Goal: Task Accomplishment & Management: Use online tool/utility

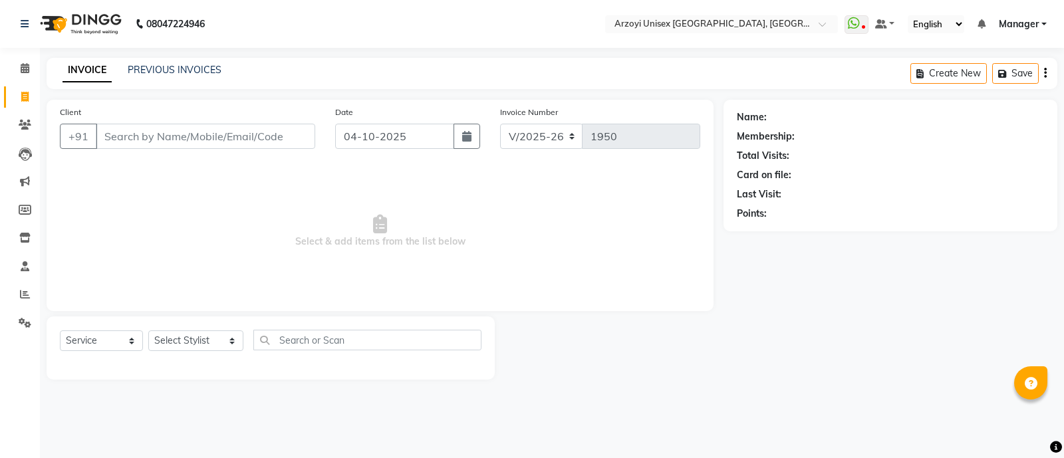
select select "5286"
select select "service"
type input "98534266889"
click at [278, 140] on span "Add Client" at bounding box center [281, 136] width 53 height 13
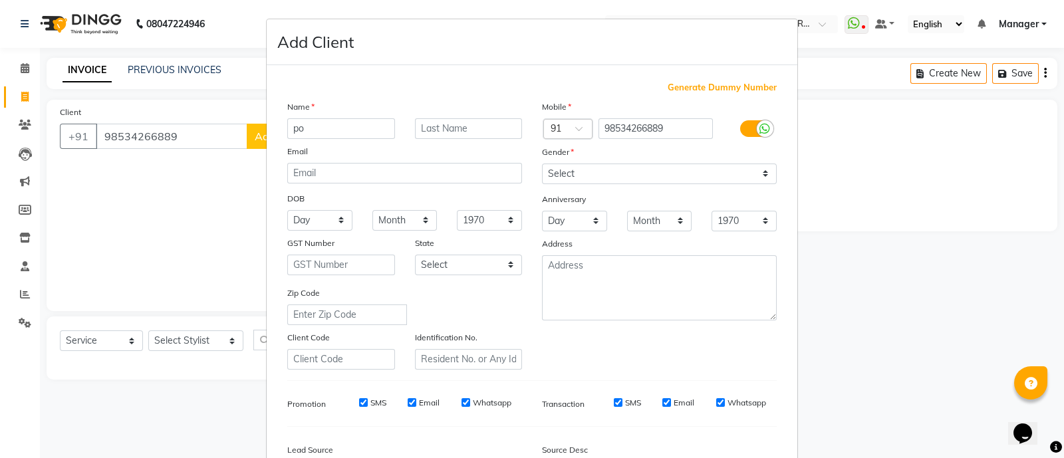
type input "p"
type input "Pooja"
click at [439, 131] on input "text" at bounding box center [469, 128] width 108 height 21
type input "Sen"
click at [592, 178] on select "Select [DEMOGRAPHIC_DATA] [DEMOGRAPHIC_DATA] Other Prefer Not To Say" at bounding box center [659, 174] width 235 height 21
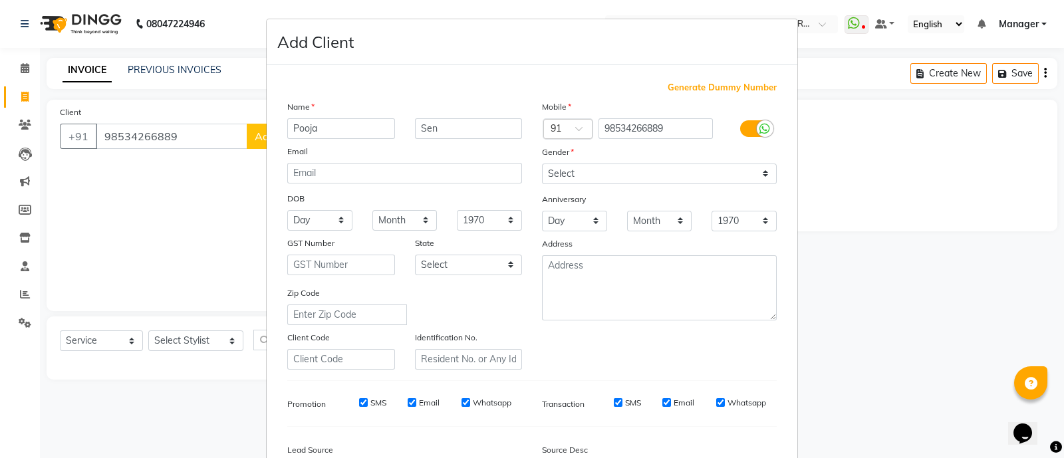
click at [486, 201] on div "DOB" at bounding box center [404, 199] width 255 height 21
click at [566, 280] on textarea at bounding box center [659, 287] width 235 height 65
click at [193, 195] on ngb-modal-window "Add Client Generate Dummy Number Name Pooja Sen Email DOB Day 01 02 03 04 05 06…" at bounding box center [532, 229] width 1064 height 458
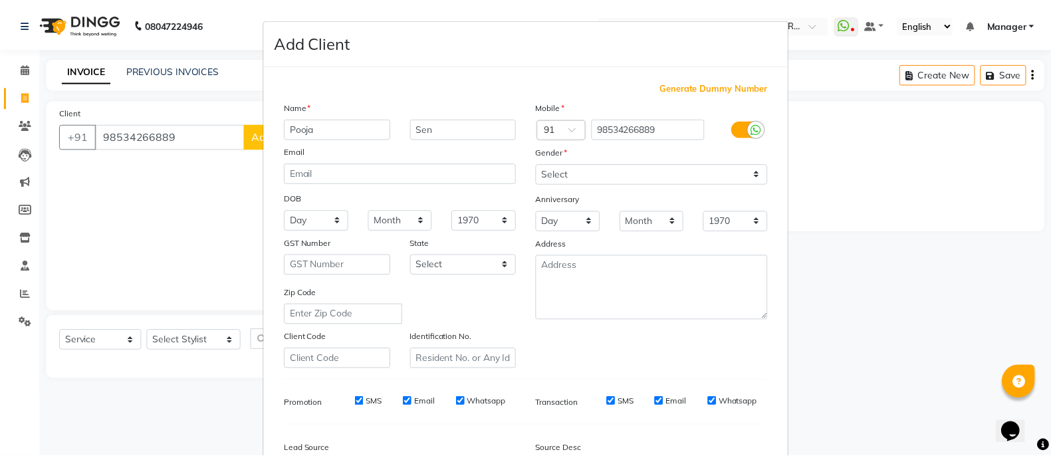
scroll to position [162, 0]
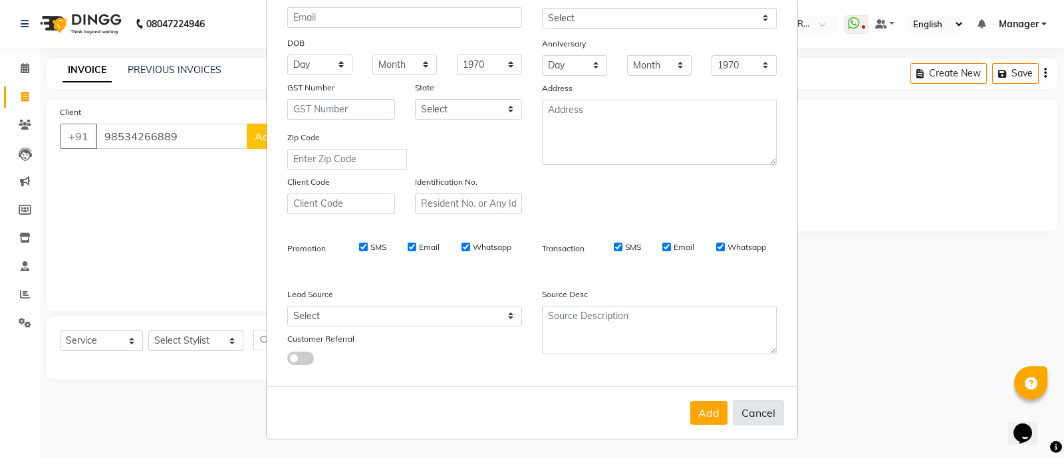
click at [748, 408] on button "Cancel" at bounding box center [758, 412] width 51 height 25
select select
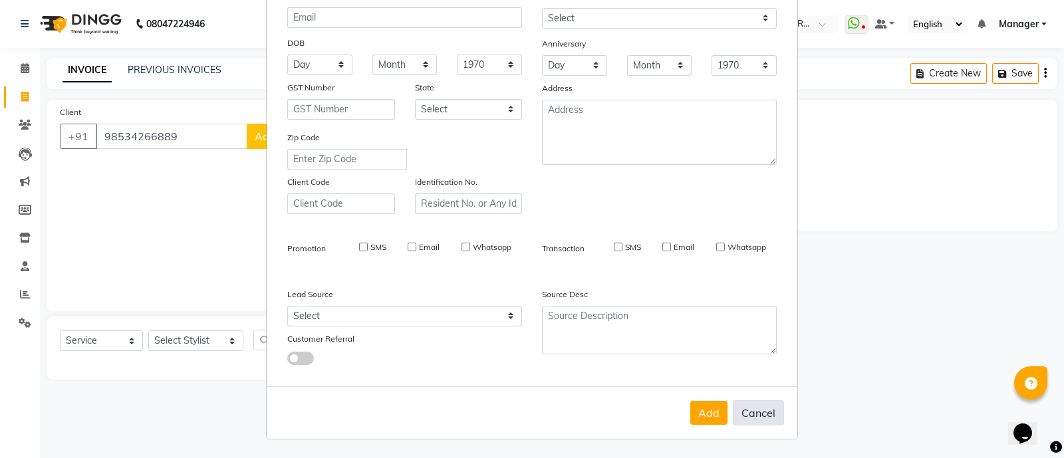
select select
checkbox input "false"
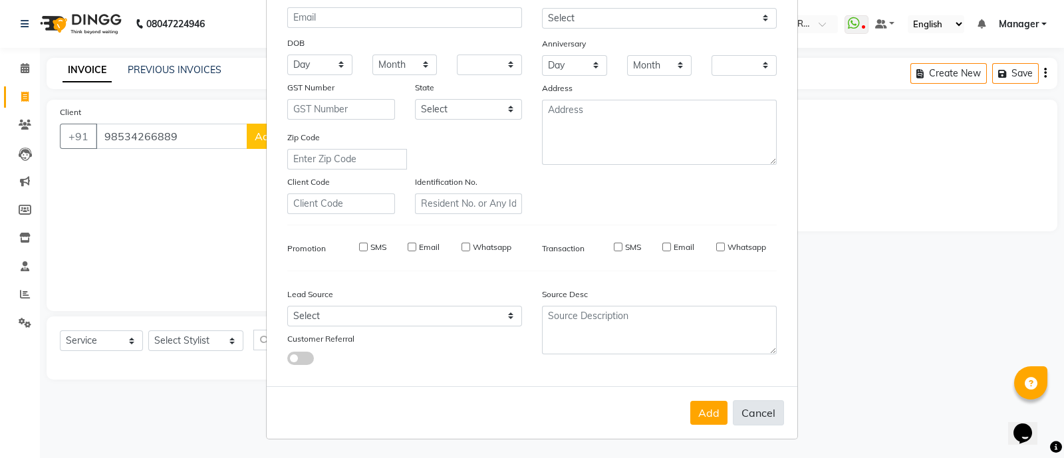
checkbox input "false"
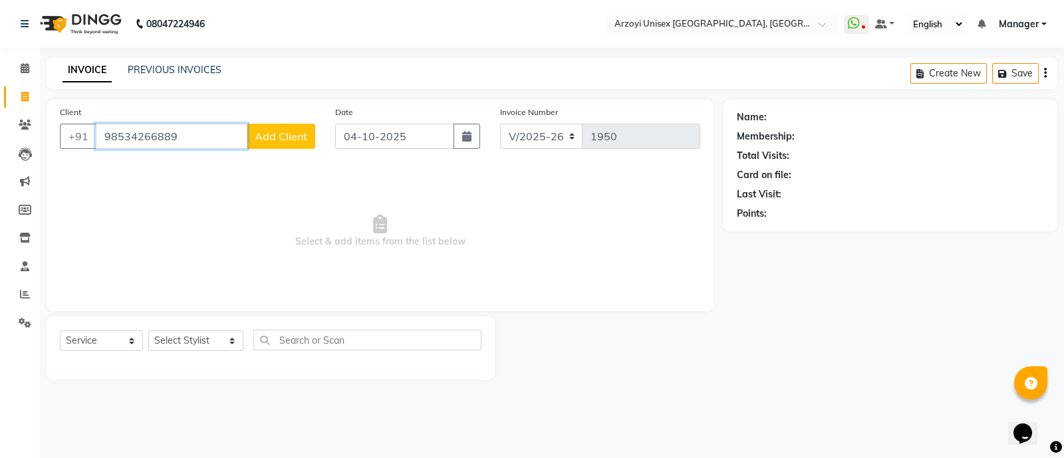
click at [176, 133] on input "98534266889" at bounding box center [172, 136] width 152 height 25
type input "9"
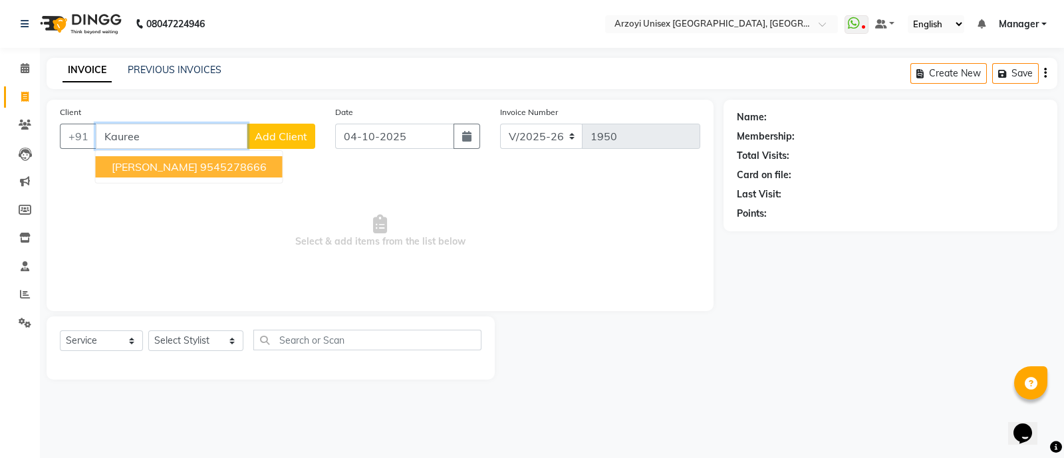
click at [200, 168] on ngb-highlight "9545278666" at bounding box center [233, 166] width 66 height 13
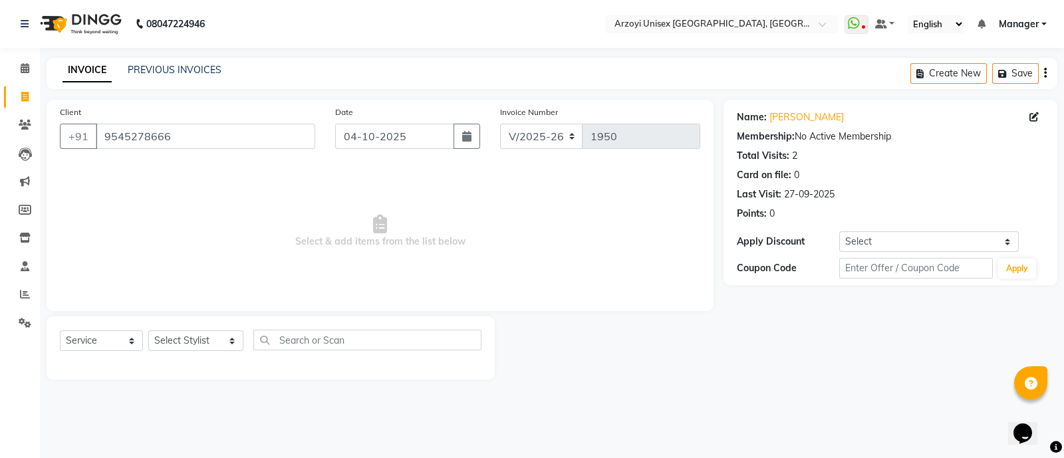
click at [870, 138] on div "Membership: No Active Membership" at bounding box center [890, 137] width 307 height 14
click at [190, 131] on input "9545278666" at bounding box center [205, 136] width 219 height 25
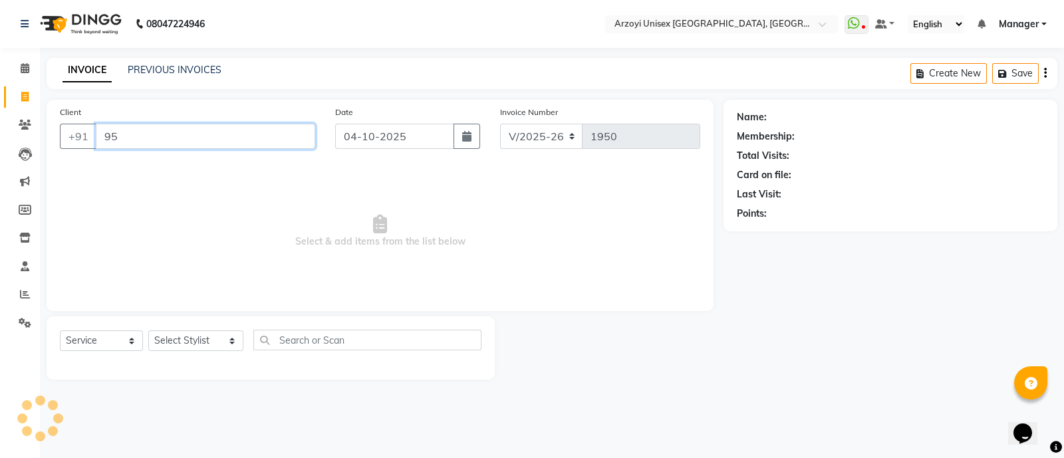
type input "9"
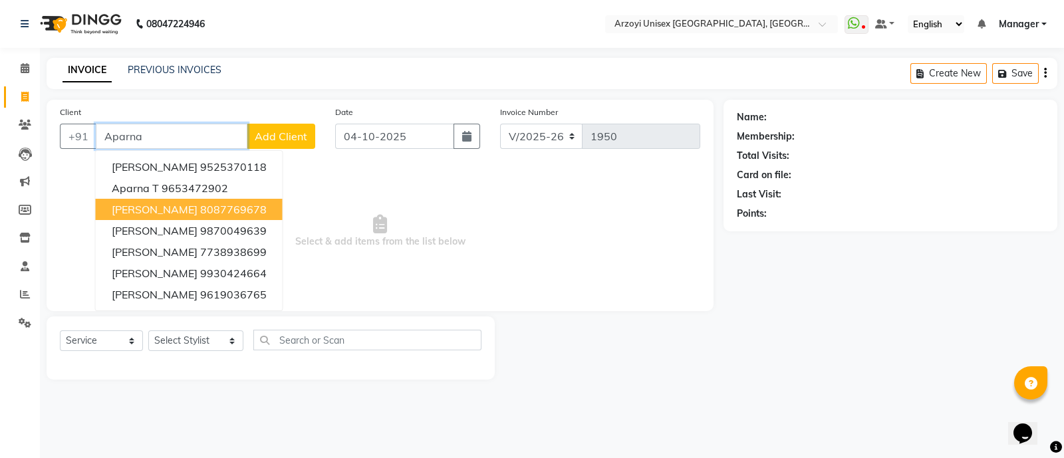
click at [200, 213] on ngb-highlight "8087769678" at bounding box center [233, 209] width 66 height 13
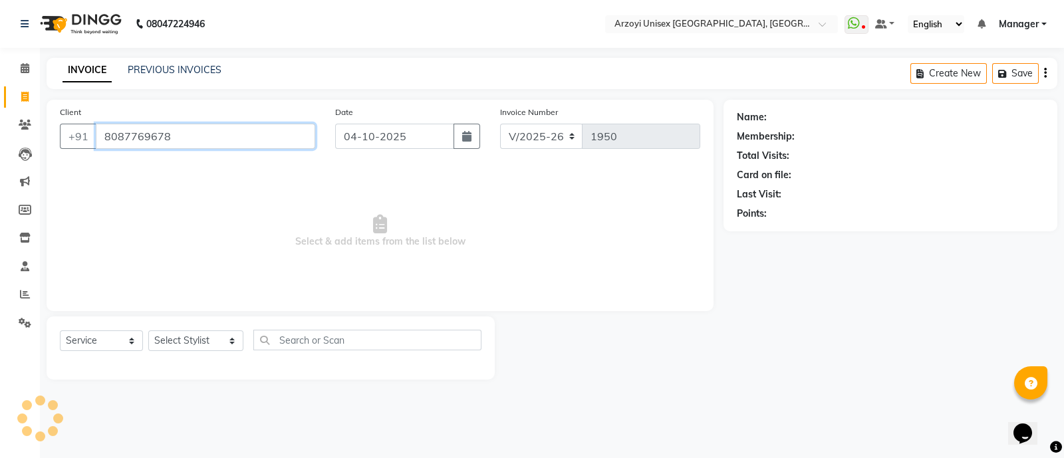
type input "8087769678"
select select "2: Object"
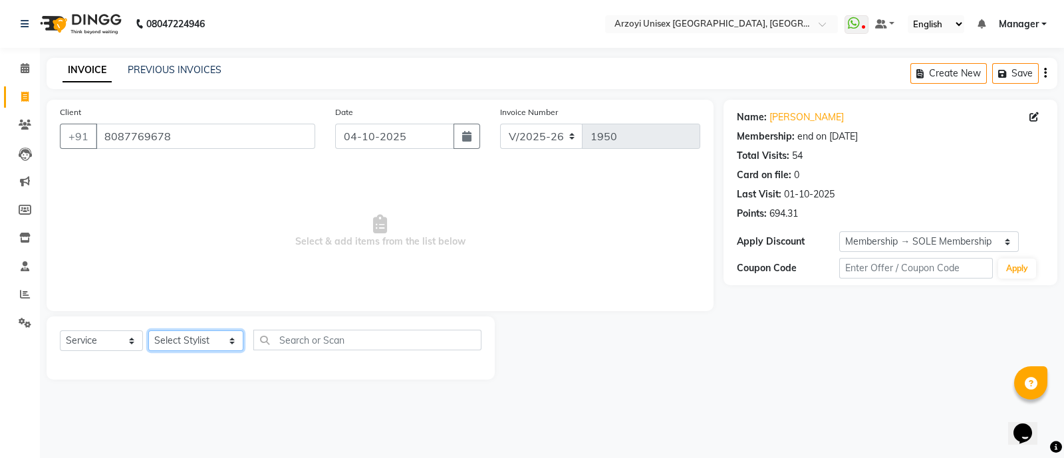
click at [182, 341] on select "Select Stylist [PERSON_NAME] Mohammmed [PERSON_NAME] [PERSON_NAME] [PERSON_NAME…" at bounding box center [195, 340] width 95 height 21
select select "70633"
click at [148, 331] on select "Select Stylist [PERSON_NAME] Mohammmed [PERSON_NAME] [PERSON_NAME] [PERSON_NAME…" at bounding box center [195, 340] width 95 height 21
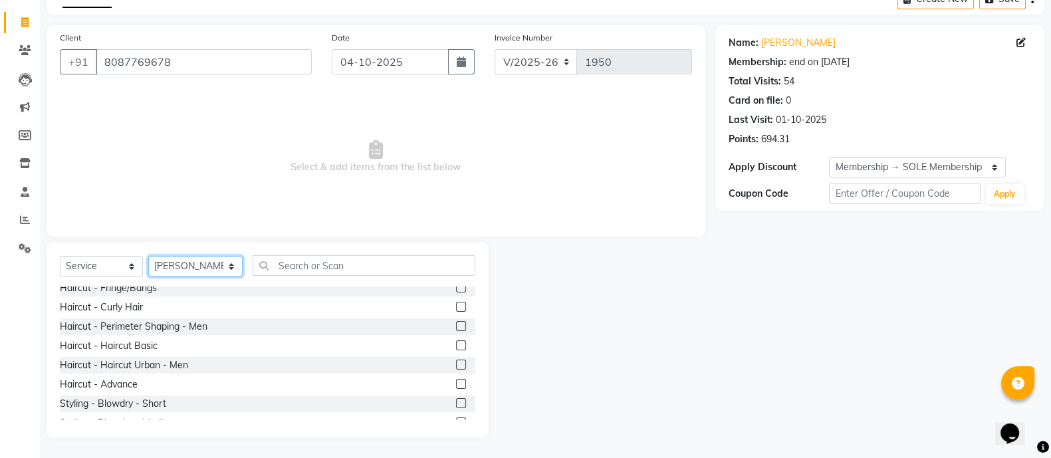
scroll to position [177, 0]
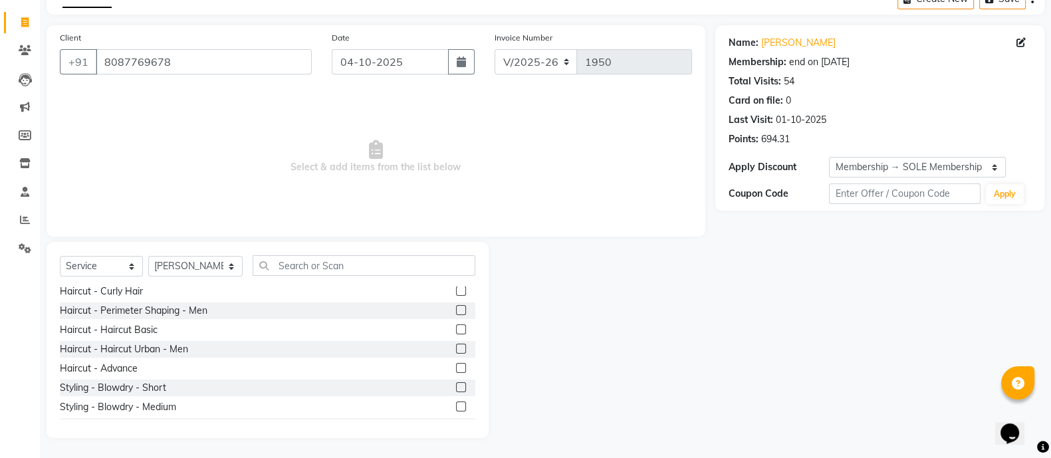
click at [456, 368] on label at bounding box center [461, 368] width 10 height 10
click at [456, 368] on input "checkbox" at bounding box center [460, 368] width 9 height 9
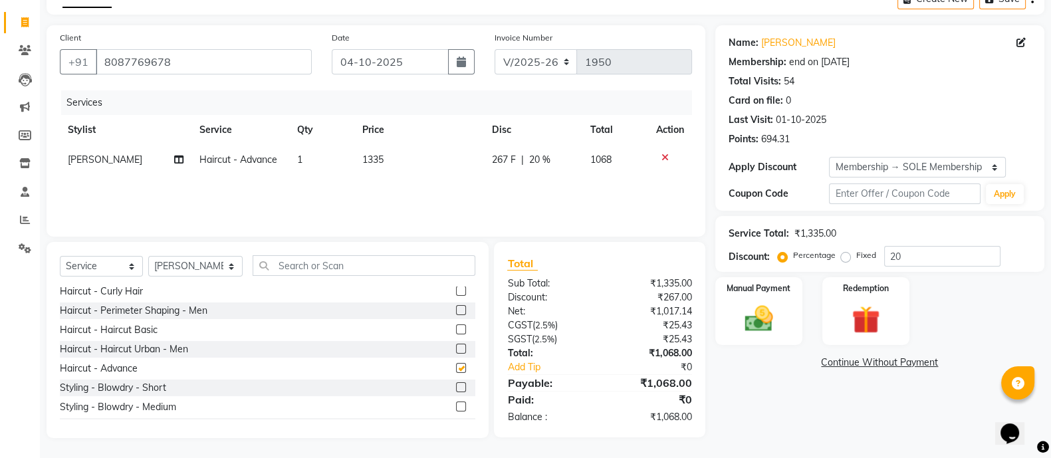
checkbox input "false"
click at [94, 261] on select "Select Service Product Membership Package Voucher Prepaid Gift Card" at bounding box center [101, 266] width 83 height 21
select select "product"
click at [60, 257] on select "Select Service Product Membership Package Voucher Prepaid Gift Card" at bounding box center [101, 266] width 83 height 21
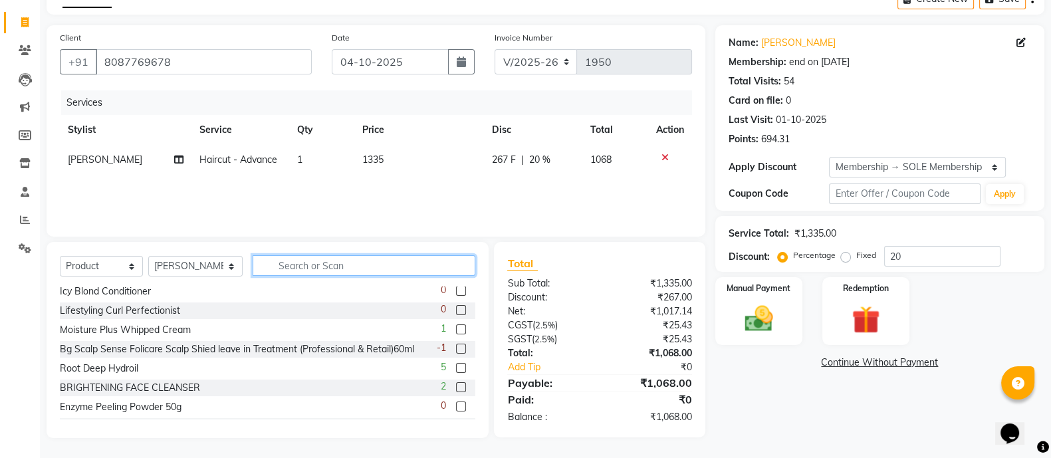
click at [285, 262] on input "text" at bounding box center [364, 265] width 223 height 21
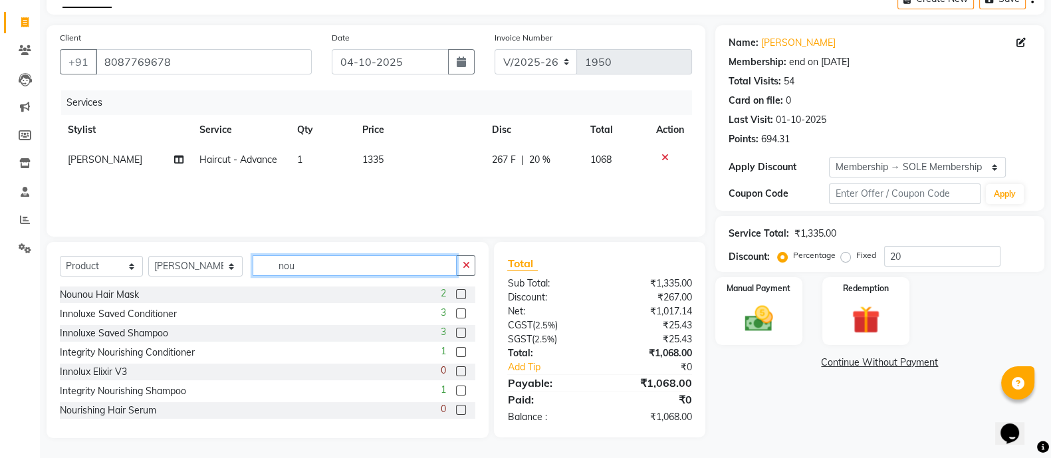
scroll to position [74, 0]
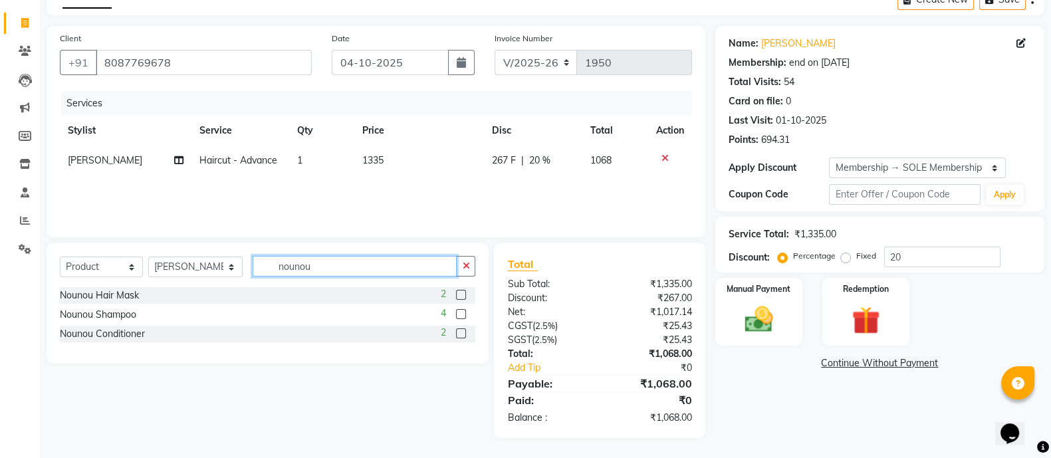
type input "nounou"
click at [461, 312] on label at bounding box center [461, 314] width 10 height 10
click at [461, 312] on input "checkbox" at bounding box center [460, 315] width 9 height 9
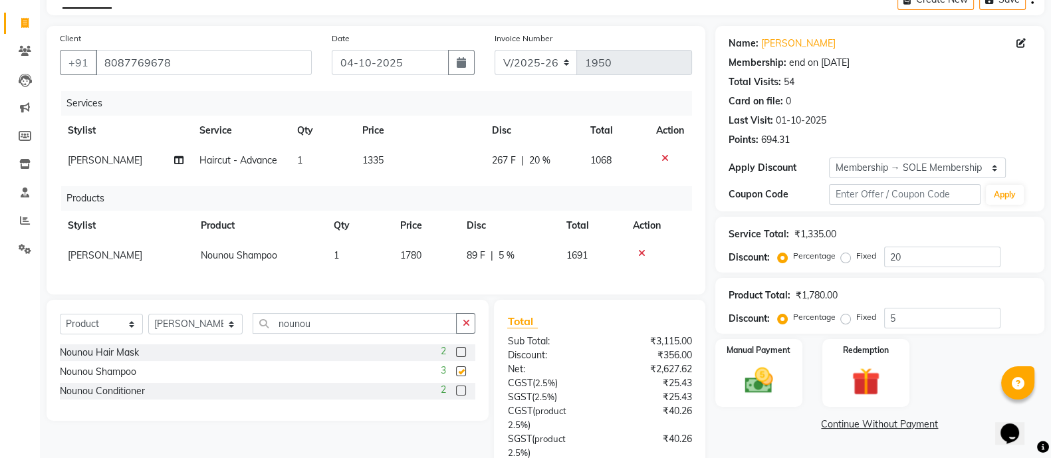
checkbox input "false"
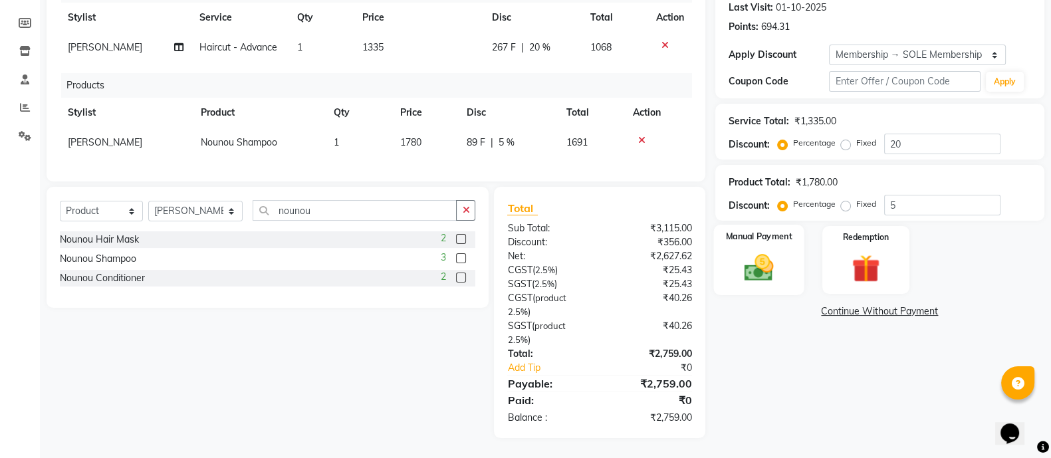
click at [755, 273] on div "Manual Payment" at bounding box center [758, 260] width 91 height 70
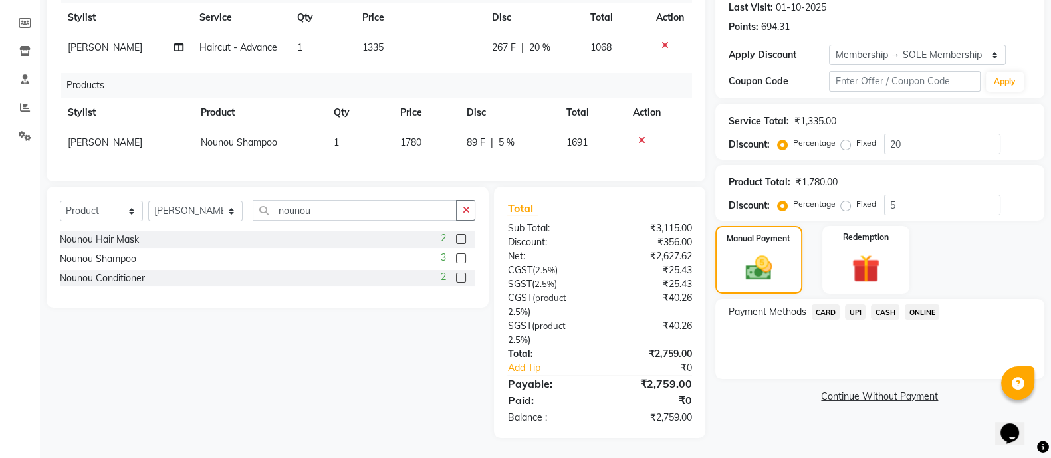
click at [920, 305] on span "ONLINE" at bounding box center [922, 312] width 35 height 15
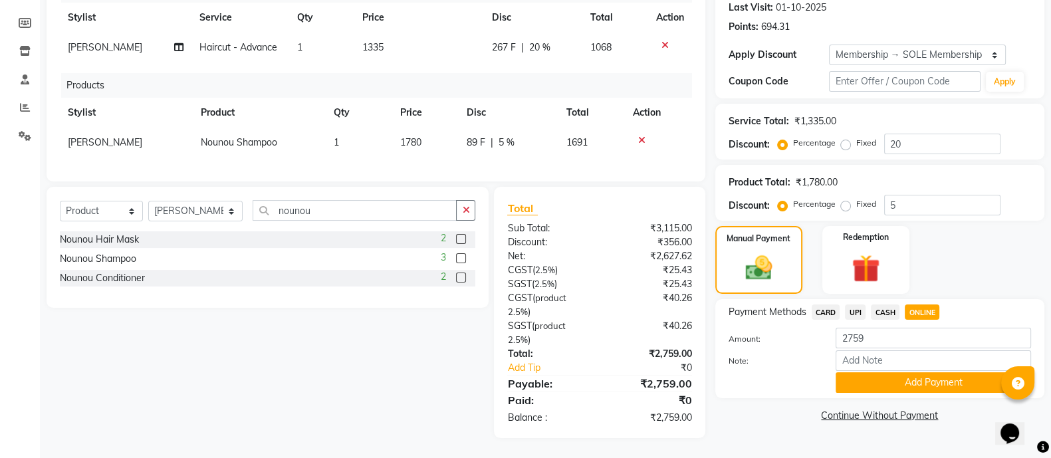
scroll to position [0, 0]
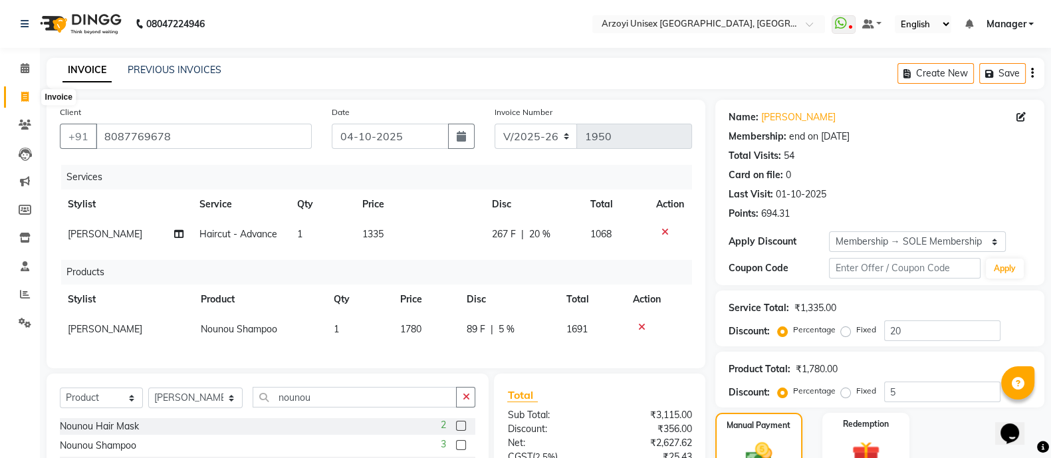
click at [17, 92] on span at bounding box center [24, 97] width 23 height 15
click at [27, 96] on icon at bounding box center [24, 97] width 7 height 10
select select "service"
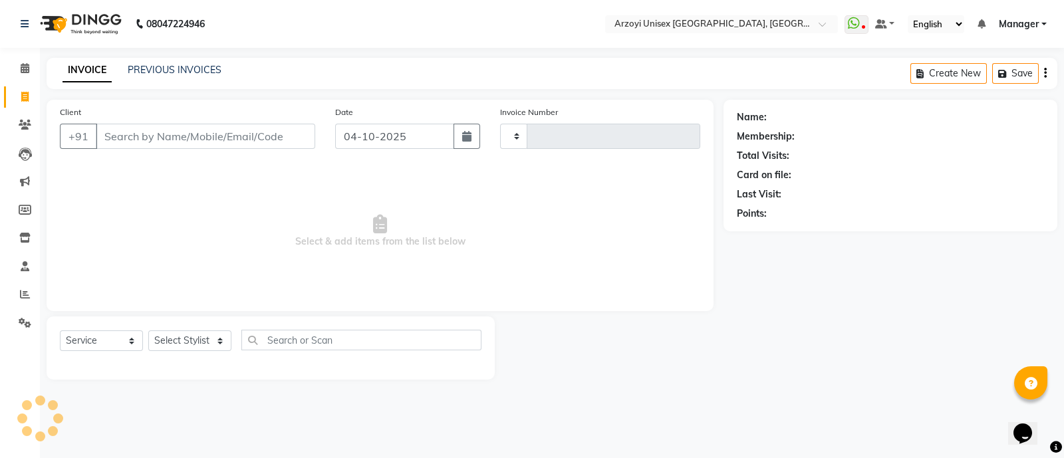
type input "1950"
select select "5286"
click at [31, 61] on span at bounding box center [24, 68] width 23 height 15
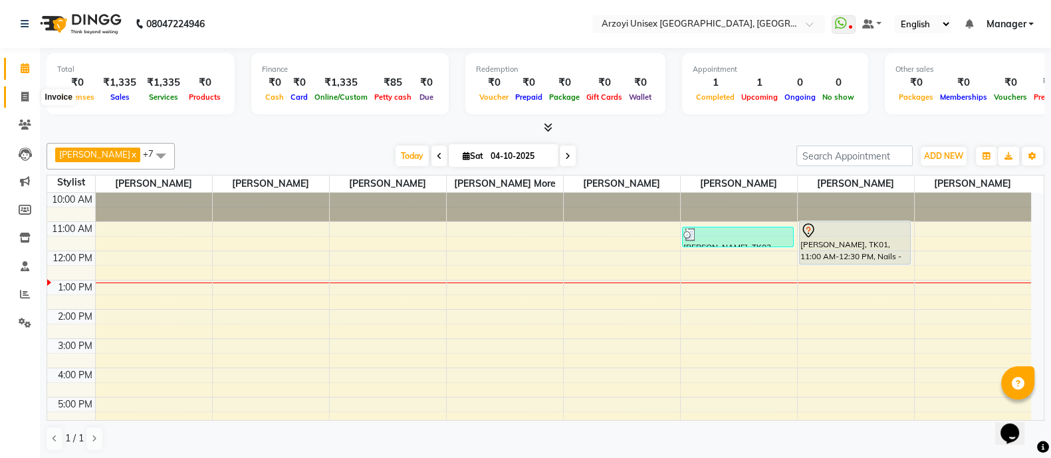
click at [23, 92] on icon at bounding box center [24, 97] width 7 height 10
select select "5286"
select select "service"
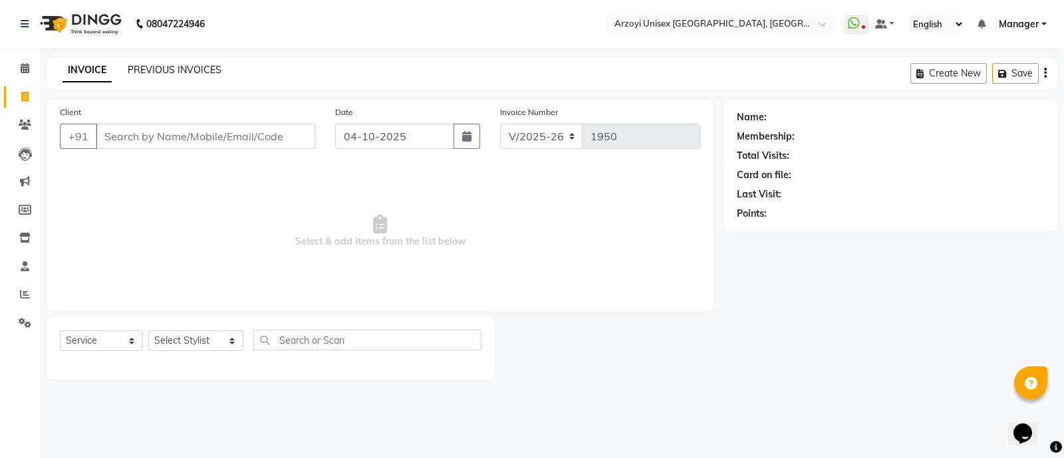
click at [175, 71] on link "PREVIOUS INVOICES" at bounding box center [175, 70] width 94 height 12
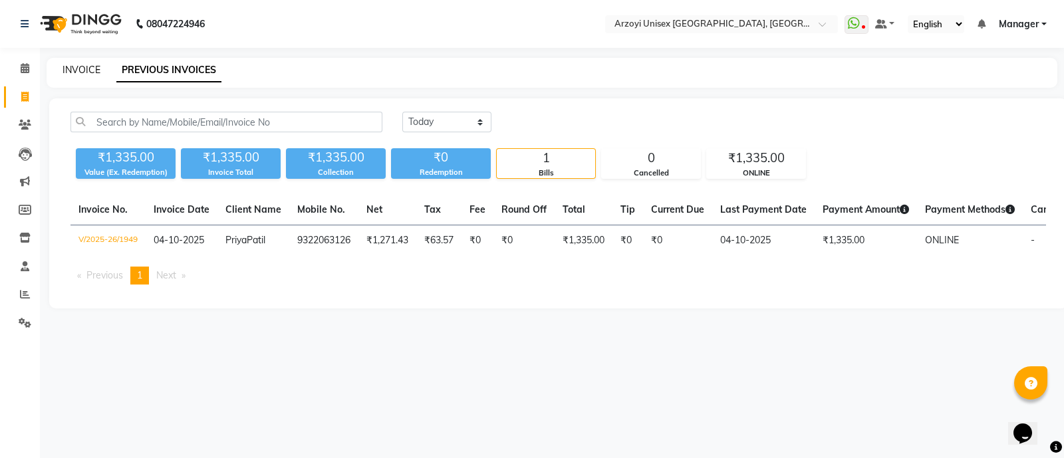
click at [95, 64] on link "INVOICE" at bounding box center [82, 70] width 38 height 12
select select "service"
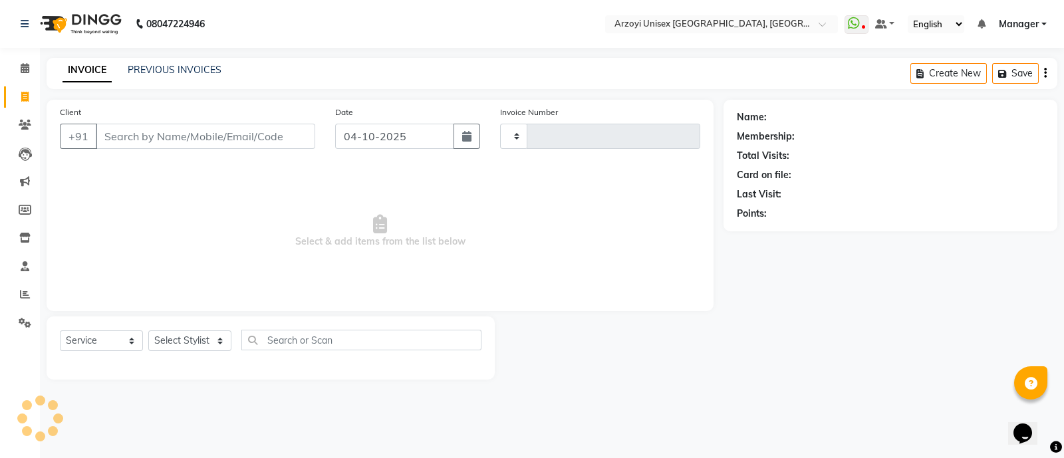
type input "1950"
select select "5286"
